Goal: Task Accomplishment & Management: Complete application form

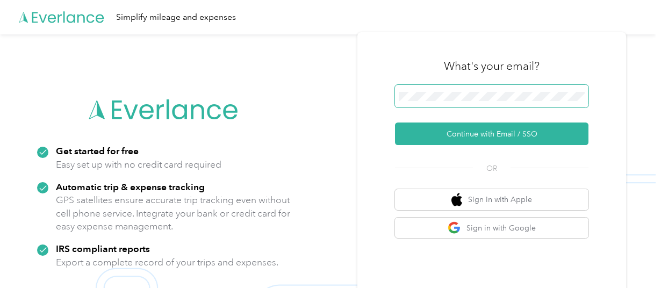
click at [504, 90] on span at bounding box center [491, 96] width 193 height 23
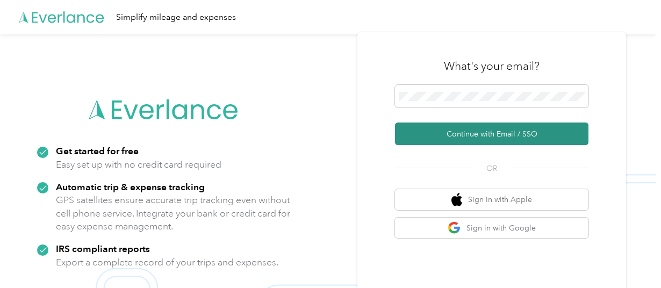
click at [504, 128] on button "Continue with Email / SSO" at bounding box center [491, 134] width 193 height 23
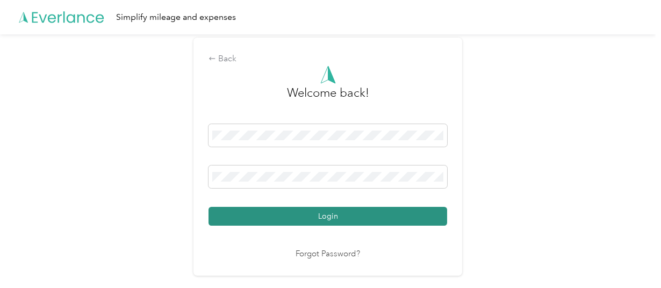
click at [391, 218] on button "Login" at bounding box center [328, 216] width 239 height 19
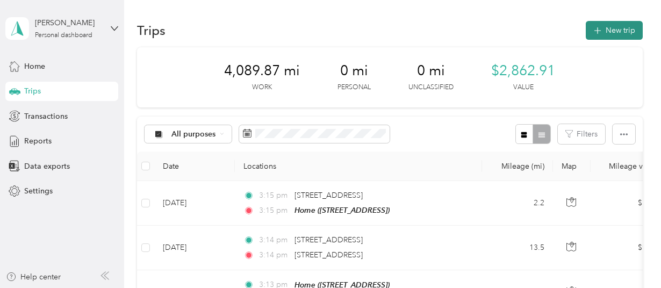
click at [609, 28] on button "New trip" at bounding box center [614, 30] width 57 height 19
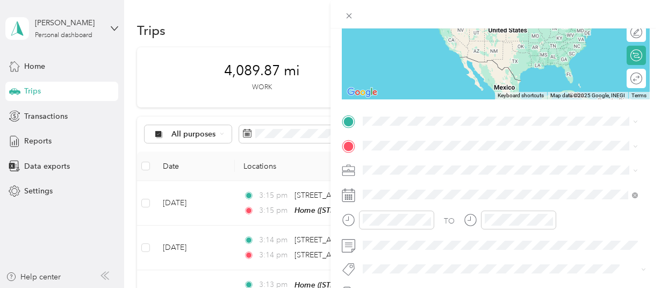
scroll to position [147, 0]
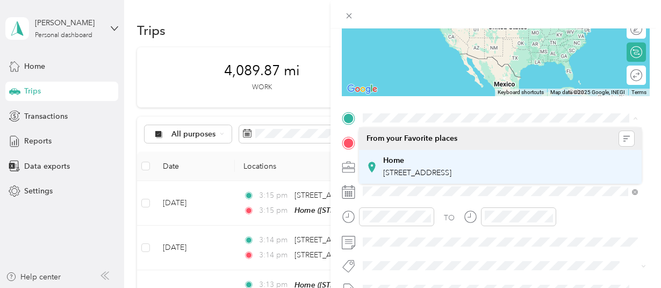
click at [451, 175] on span "[STREET_ADDRESS]" at bounding box center [417, 172] width 68 height 9
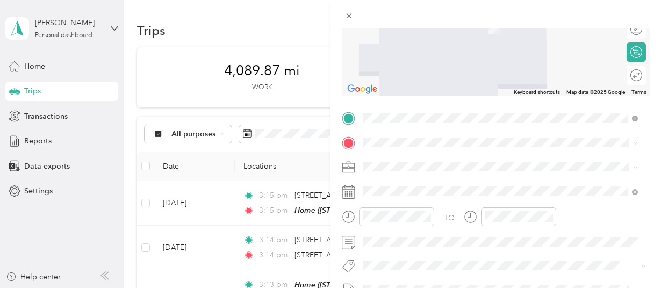
click at [430, 180] on span "[STREET_ADDRESS][US_STATE]" at bounding box center [436, 175] width 107 height 10
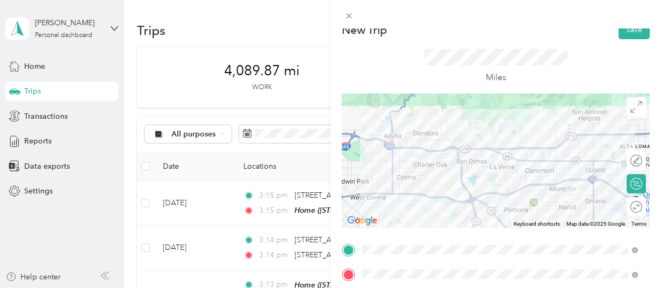
scroll to position [0, 0]
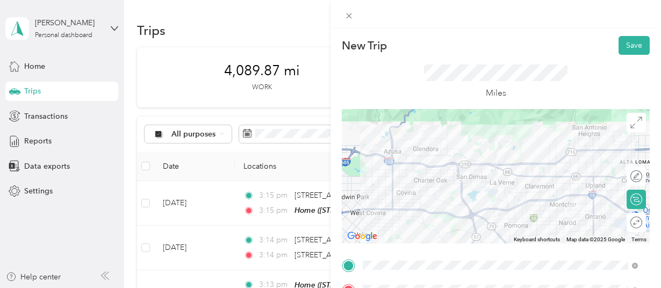
click at [563, 168] on div at bounding box center [496, 176] width 308 height 134
click at [550, 164] on div at bounding box center [496, 176] width 308 height 134
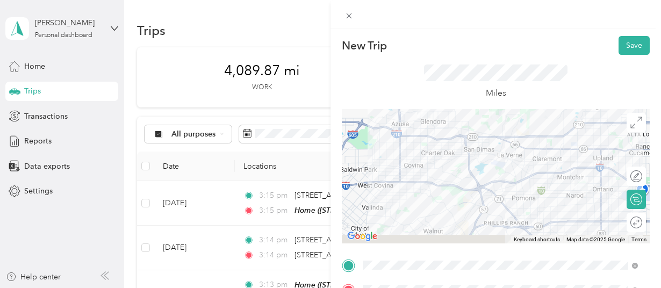
click at [581, 214] on div at bounding box center [496, 176] width 308 height 134
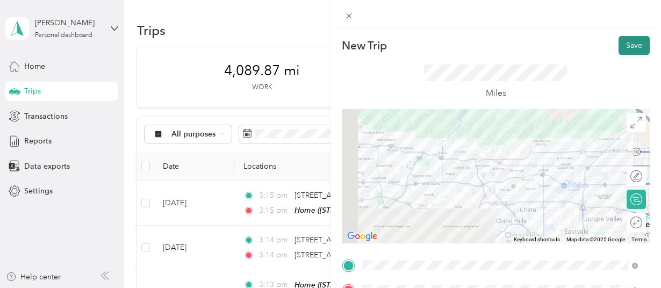
click at [626, 47] on button "Save" at bounding box center [634, 45] width 31 height 19
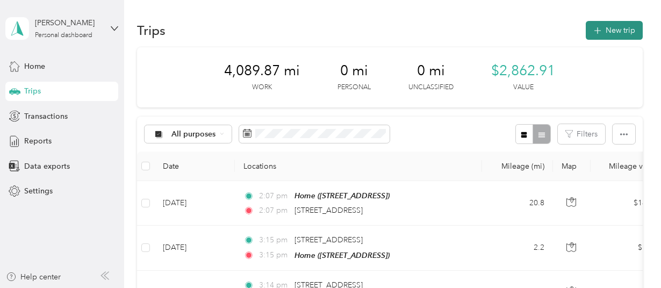
click at [619, 32] on button "New trip" at bounding box center [614, 30] width 57 height 19
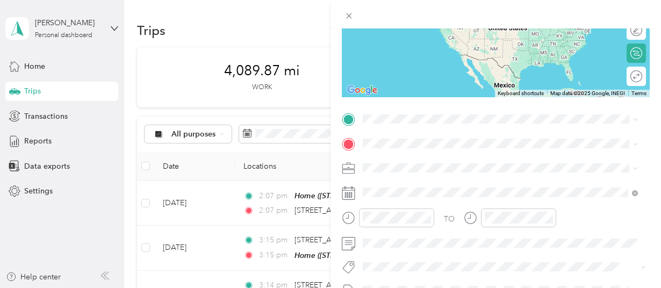
scroll to position [158, 0]
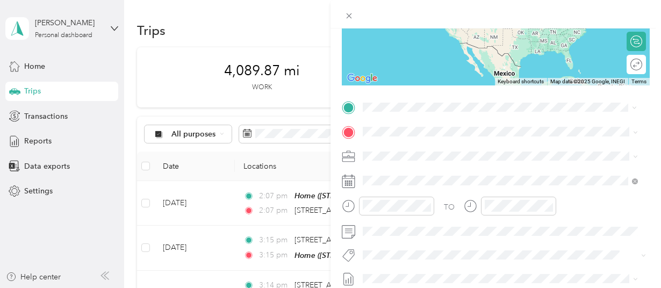
click at [423, 147] on span "[STREET_ADDRESS][US_STATE]" at bounding box center [436, 146] width 107 height 10
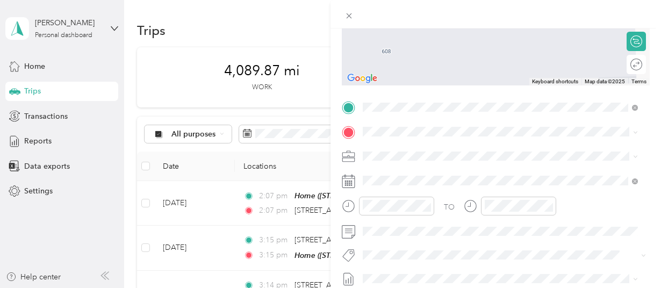
click at [423, 175] on div "[STREET_ADDRESS][PERSON_NAME][US_STATE]" at bounding box center [501, 167] width 268 height 15
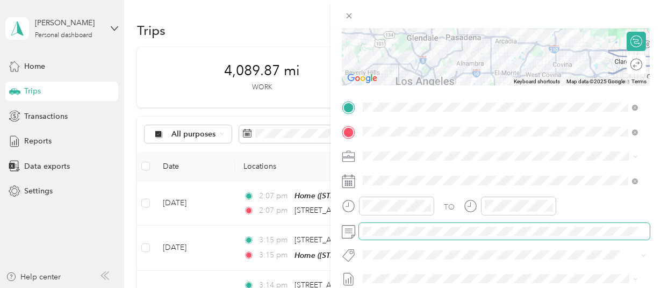
click at [403, 236] on span at bounding box center [504, 231] width 291 height 17
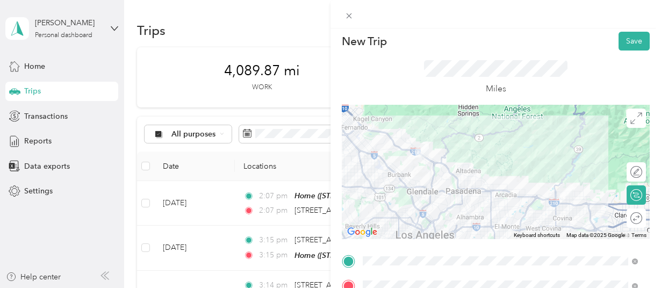
scroll to position [0, 0]
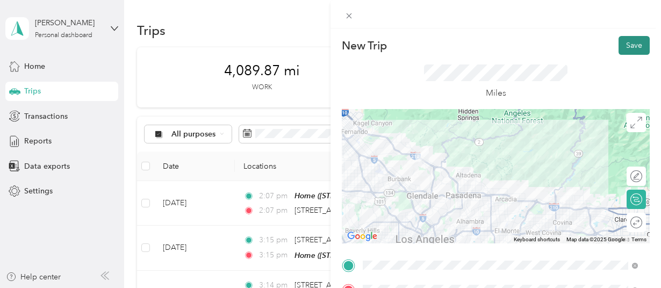
click at [624, 44] on button "Save" at bounding box center [634, 45] width 31 height 19
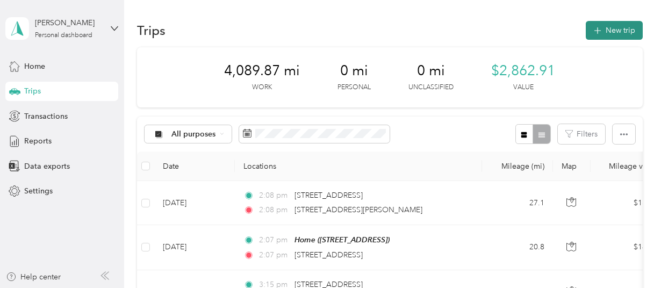
click at [616, 30] on button "New trip" at bounding box center [614, 30] width 57 height 19
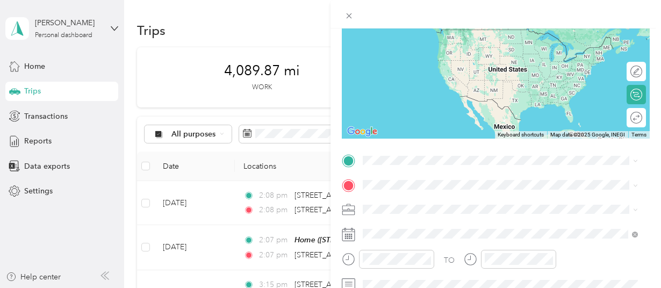
scroll to position [110, 0]
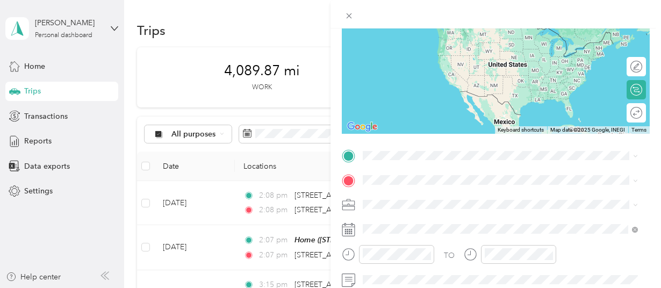
click at [419, 24] on span "[STREET_ADDRESS][PERSON_NAME][US_STATE]" at bounding box center [466, 20] width 167 height 10
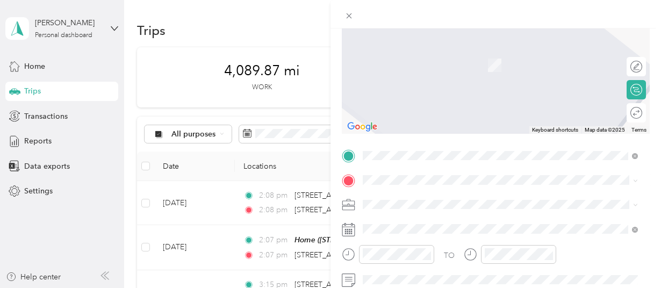
click at [401, 233] on span "[STREET_ADDRESS]" at bounding box center [417, 228] width 68 height 9
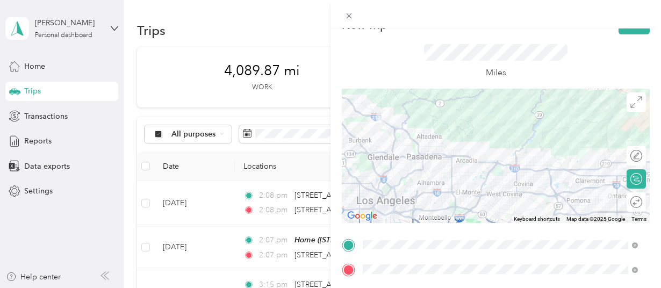
scroll to position [17, 0]
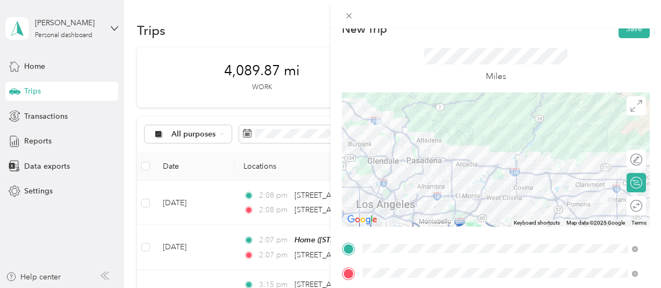
click at [500, 198] on div at bounding box center [496, 159] width 308 height 134
click at [463, 198] on div at bounding box center [496, 159] width 308 height 134
click at [627, 34] on button "Save" at bounding box center [634, 28] width 31 height 19
